Goal: Download file/media

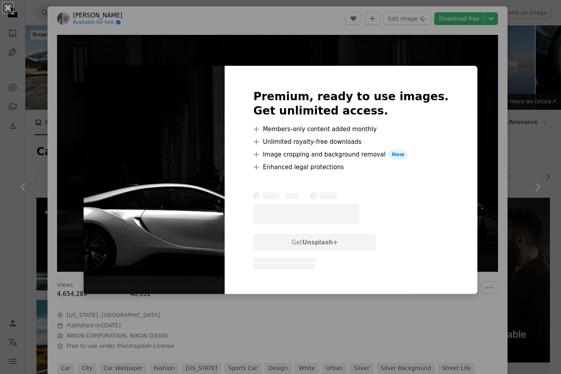
scroll to position [753, 0]
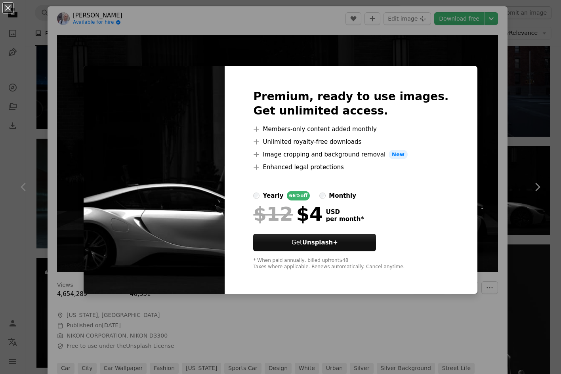
click at [468, 67] on div "An X shape Premium, ready to use images. Get unlimited access. A plus sign Memb…" at bounding box center [280, 187] width 561 height 374
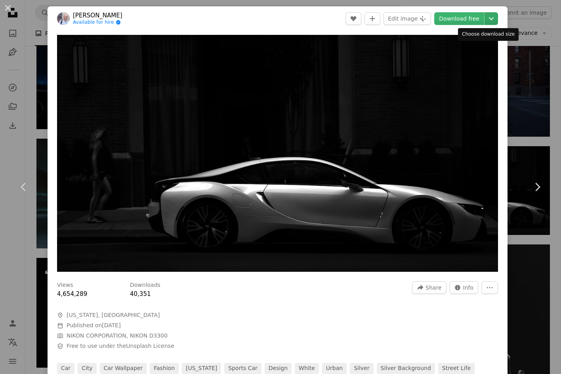
click at [486, 23] on icon "Chevron down" at bounding box center [491, 19] width 13 height 10
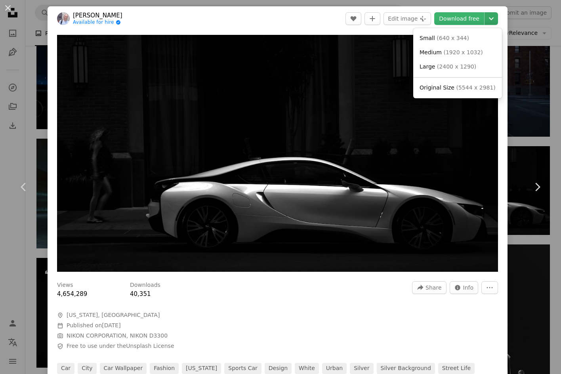
click at [486, 23] on icon "Chevron down" at bounding box center [491, 19] width 13 height 10
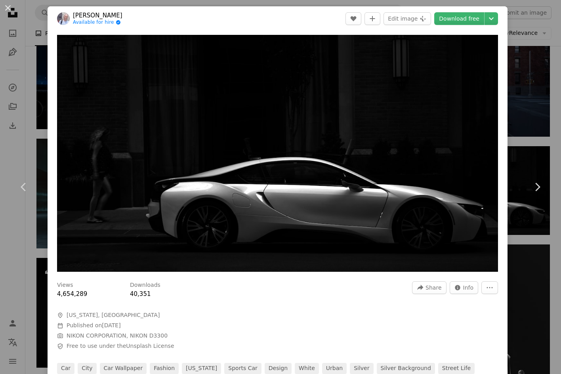
click at [28, 80] on div "An X shape Chevron left Chevron right [PERSON_NAME] Available for hire A checkm…" at bounding box center [280, 187] width 561 height 374
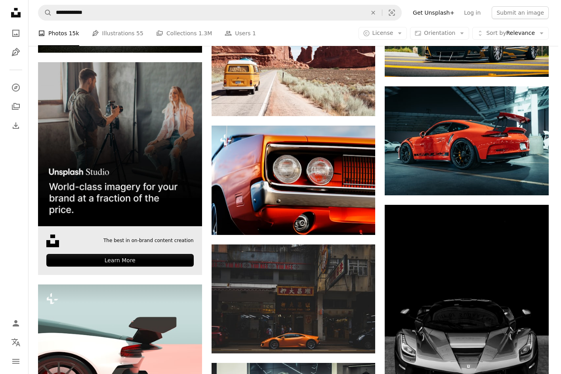
scroll to position [1189, 0]
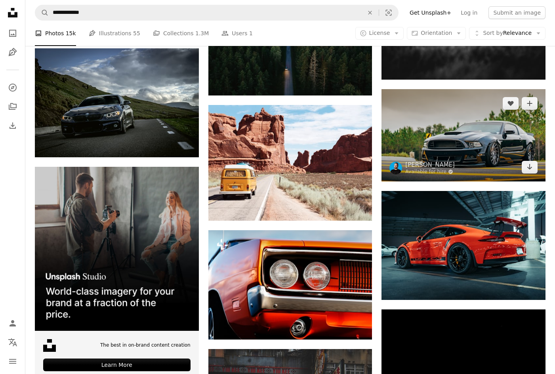
click at [445, 131] on img at bounding box center [464, 135] width 164 height 92
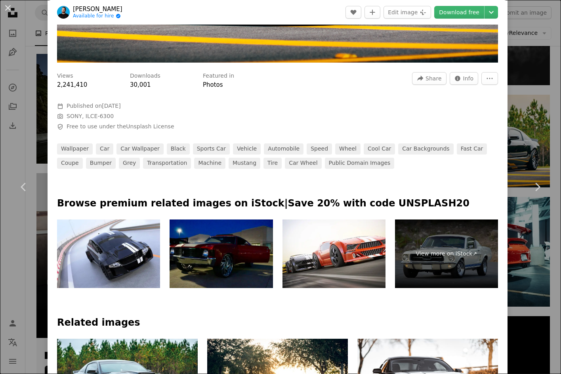
scroll to position [238, 0]
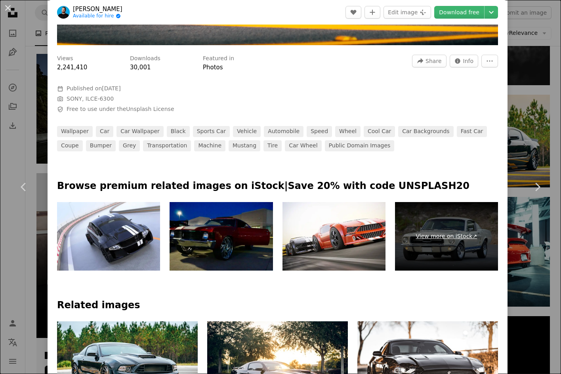
click at [427, 222] on link "View more on iStock ↗" at bounding box center [446, 236] width 103 height 69
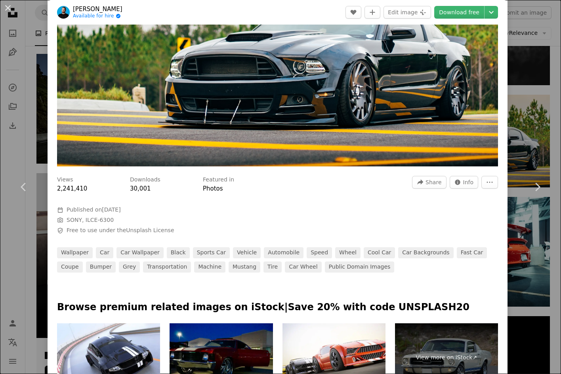
scroll to position [158, 0]
